Goal: Task Accomplishment & Management: Use online tool/utility

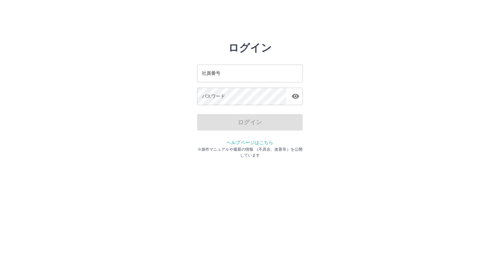
click at [219, 77] on input "社員番号" at bounding box center [250, 73] width 106 height 17
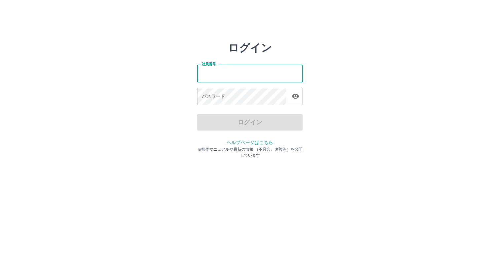
type input "*******"
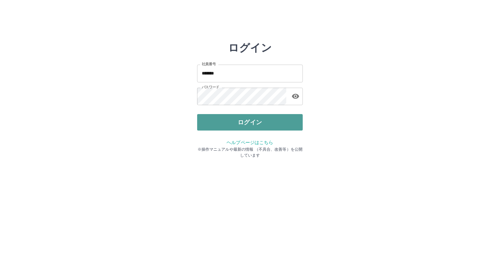
click at [222, 118] on button "ログイン" at bounding box center [250, 122] width 106 height 16
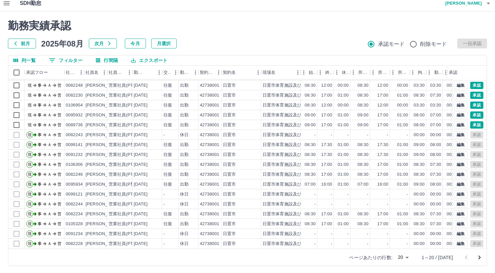
scroll to position [6, 0]
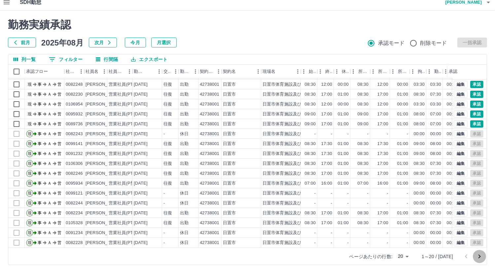
click at [480, 257] on icon "次のページへ" at bounding box center [479, 257] width 8 height 8
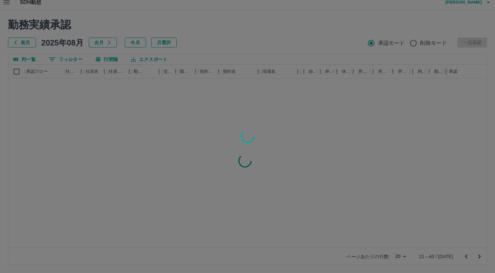
scroll to position [0, 0]
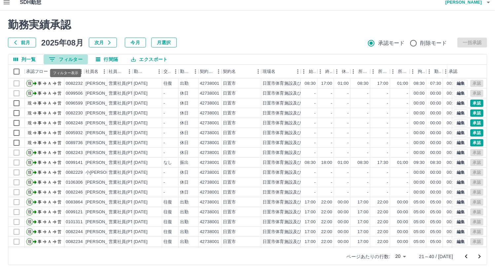
click at [56, 57] on button "0 フィルター" at bounding box center [66, 59] width 44 height 10
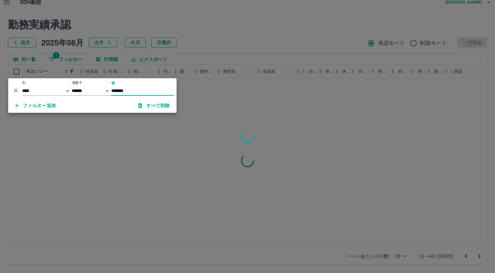
type input "*******"
click at [70, 183] on div at bounding box center [247, 136] width 495 height 273
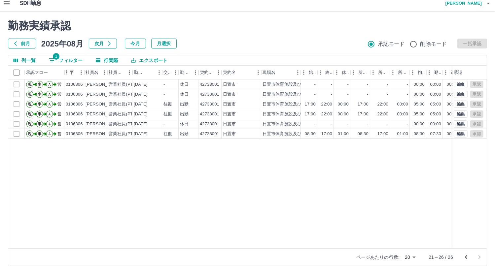
scroll to position [6, 0]
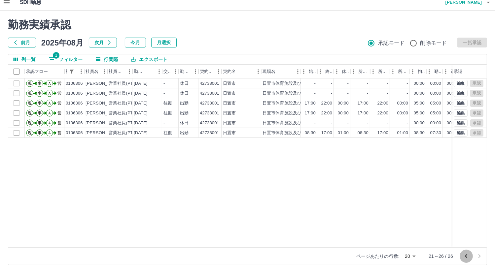
click at [465, 257] on icon "前のページへ" at bounding box center [466, 256] width 8 height 8
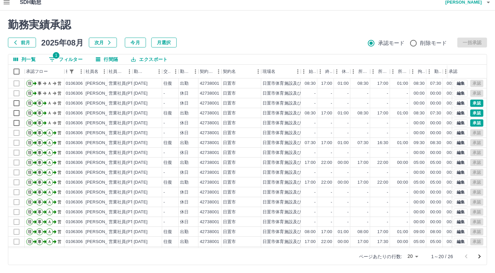
scroll to position [0, 0]
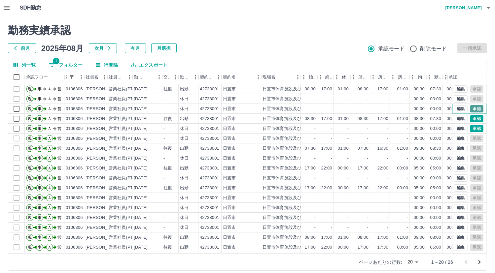
click at [473, 109] on button "承認" at bounding box center [476, 108] width 13 height 7
click at [474, 117] on button "承認" at bounding box center [476, 118] width 13 height 7
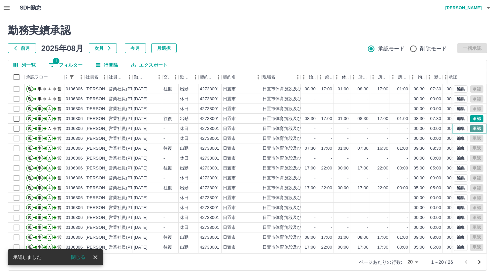
click at [473, 128] on button "承認" at bounding box center [476, 128] width 13 height 7
